Goal: Information Seeking & Learning: Check status

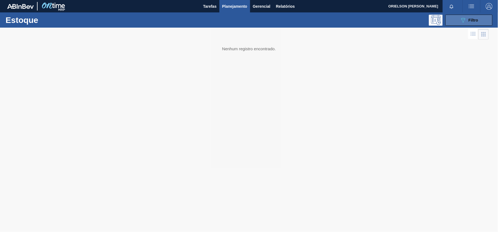
click at [463, 20] on icon "089F7B8B-B2A5-4AFE-B5C0-19BA573D28AC" at bounding box center [463, 20] width 7 height 7
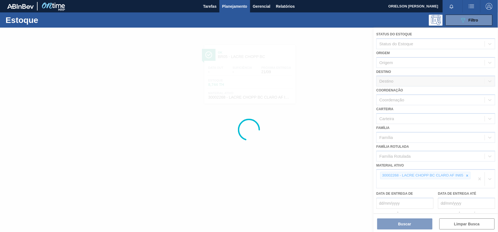
drag, startPoint x: 463, startPoint y: 185, endPoint x: 460, endPoint y: 183, distance: 3.5
click at [461, 184] on div at bounding box center [249, 130] width 498 height 204
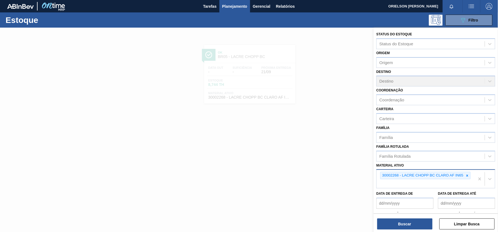
click at [456, 183] on div "30002268 - LACRE CHOPP BC CLARO AF IN65" at bounding box center [426, 179] width 98 height 18
paste ativo "20005465"
type ativo "20005465"
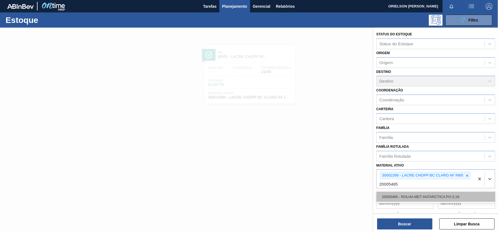
click at [435, 199] on div "20005465 - ROLHA MET ANTARCTICA PO 0,19" at bounding box center [435, 197] width 119 height 10
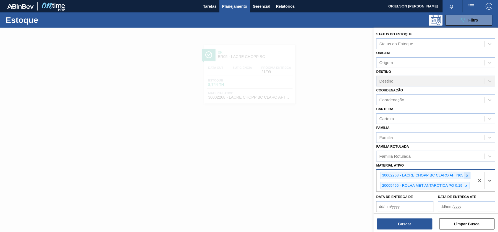
click at [468, 175] on icon at bounding box center [467, 176] width 2 height 2
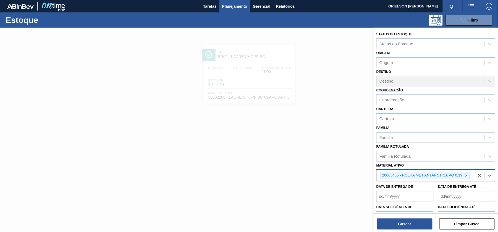
click at [414, 230] on div "Status do Estoque Status do Estoque Origem Origem Destino Destino Coordenação C…" at bounding box center [436, 131] width 124 height 206
click at [410, 225] on button "Buscar" at bounding box center [404, 224] width 55 height 11
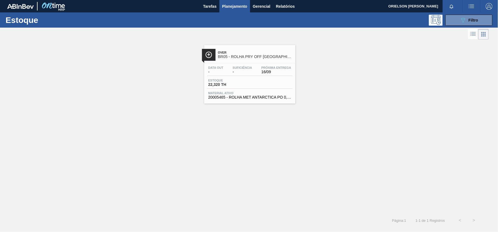
click at [237, 73] on span "-" at bounding box center [242, 72] width 19 height 4
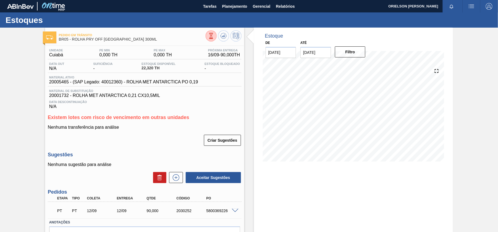
click at [232, 210] on span at bounding box center [235, 211] width 7 height 4
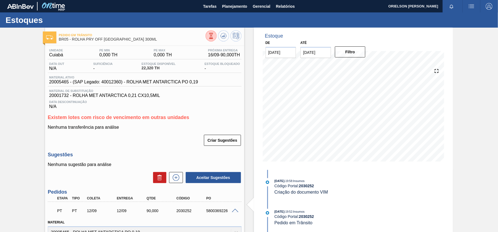
click at [236, 211] on span at bounding box center [235, 211] width 7 height 4
click at [292, 194] on span "Criação do documento VIM" at bounding box center [301, 192] width 54 height 5
click at [291, 193] on span "Criação do documento VIM" at bounding box center [301, 192] width 54 height 5
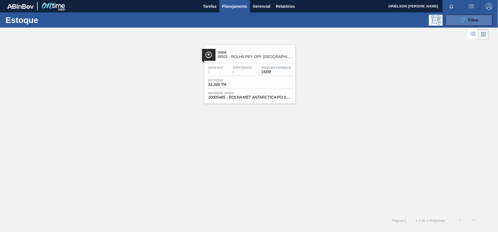
click at [471, 19] on span "Filtro" at bounding box center [474, 20] width 10 height 4
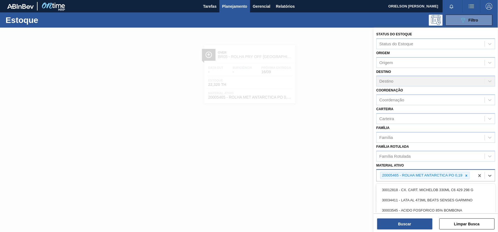
click at [406, 181] on div "20005465 - ROLHA MET ANTARCTICA PO 0,19" at bounding box center [426, 175] width 98 height 11
paste ativo "30002268"
type ativo "30002268"
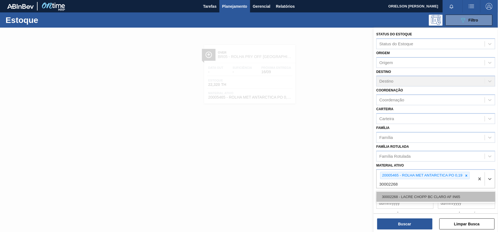
click at [408, 194] on div "30002268 - LACRE CHOPP BC CLARO AF IN65" at bounding box center [435, 197] width 119 height 10
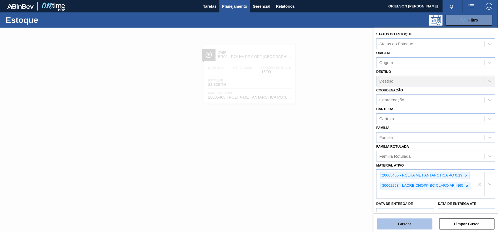
click at [412, 221] on button "Buscar" at bounding box center [404, 224] width 55 height 11
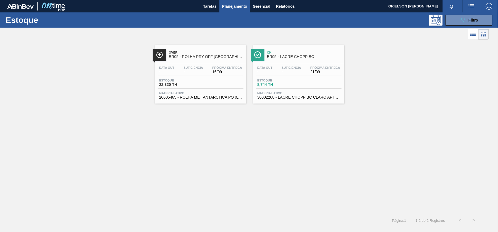
click at [318, 76] on div "Data out - Suficiência - Próxima Entrega 21/09 Estoque 8,744 TH Material ativo …" at bounding box center [298, 82] width 91 height 38
